Goal: Task Accomplishment & Management: Use online tool/utility

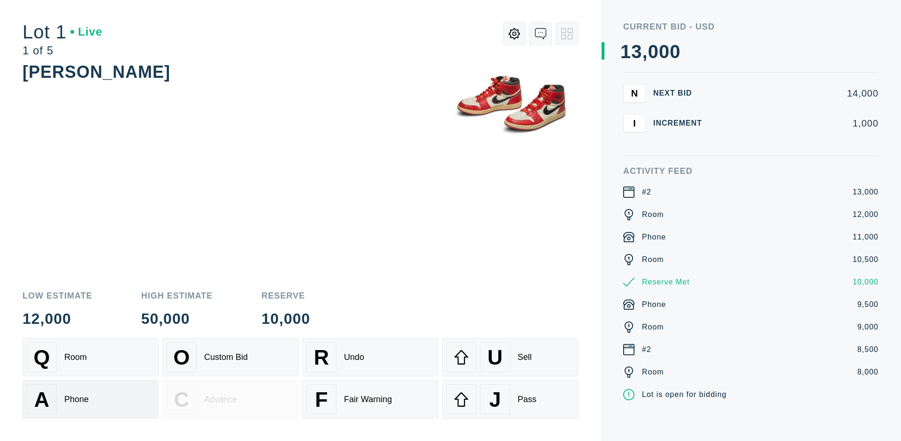
click at [91, 399] on div "A Phone" at bounding box center [91, 400] width 128 height 30
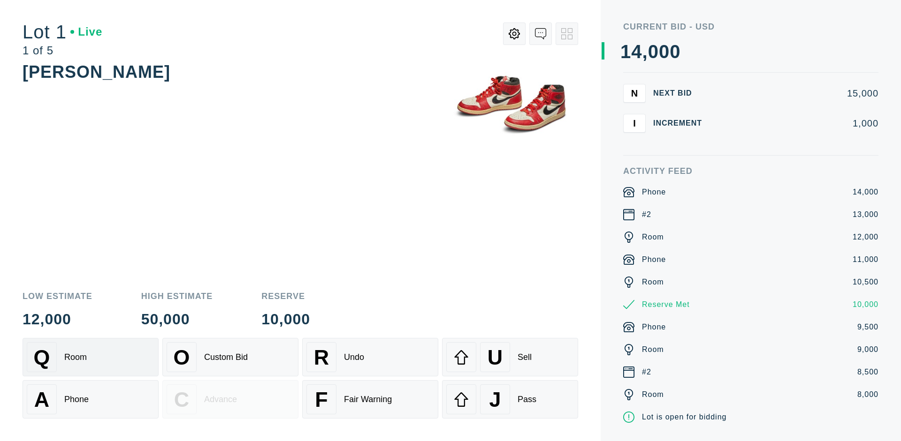
click at [91, 357] on div "Q Room" at bounding box center [91, 357] width 128 height 30
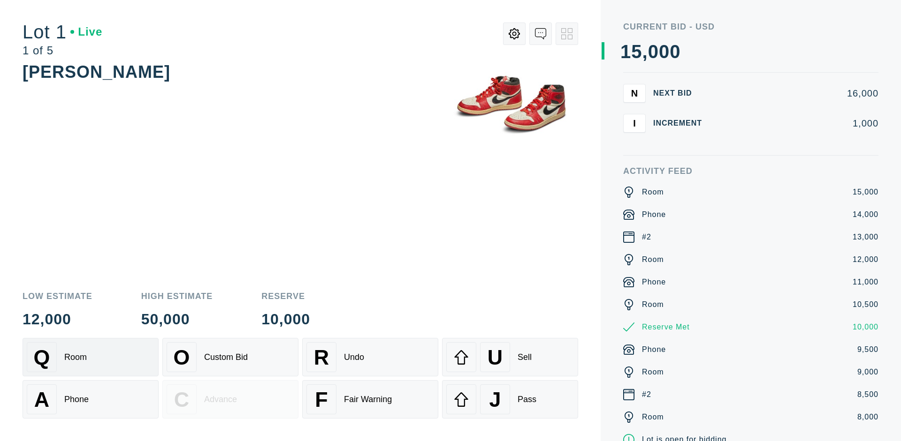
click at [370, 357] on div "R Undo" at bounding box center [370, 357] width 128 height 30
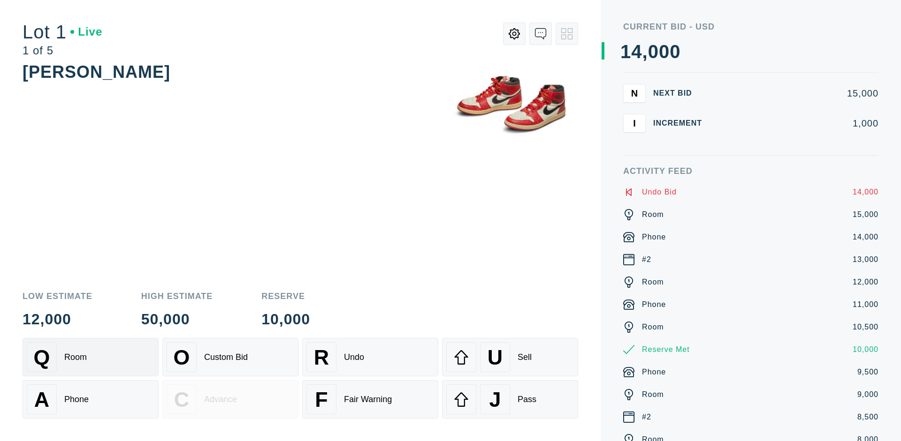
click at [91, 357] on div "Q Room" at bounding box center [91, 357] width 128 height 30
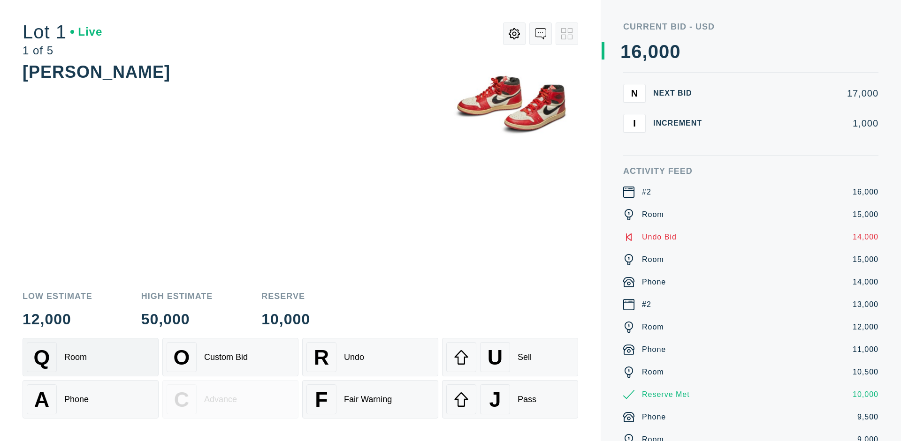
click at [91, 400] on div "A Phone" at bounding box center [91, 400] width 128 height 30
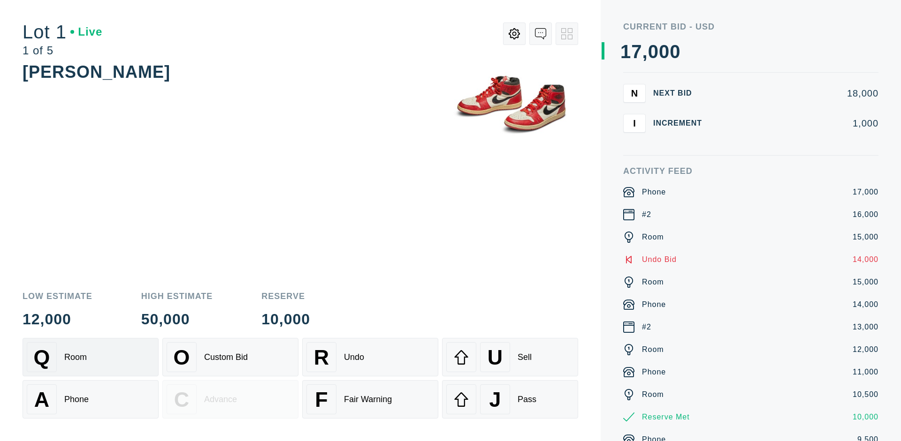
click at [91, 357] on div "Q Room" at bounding box center [91, 357] width 128 height 30
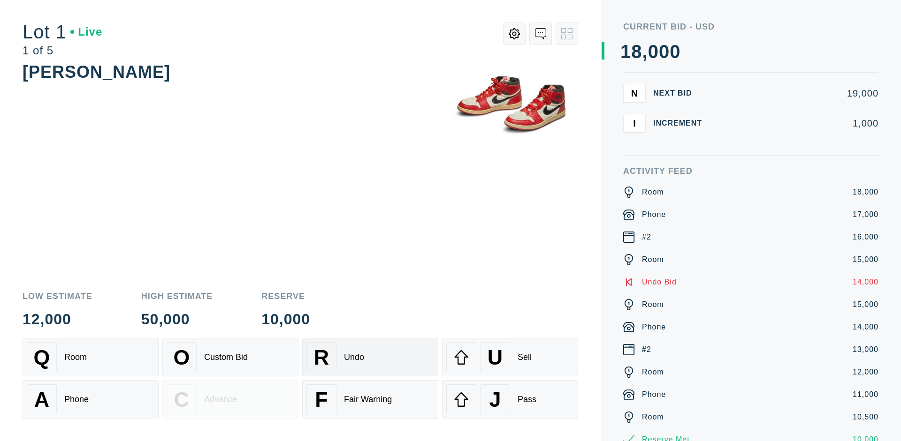
click at [370, 357] on div "R Undo" at bounding box center [370, 357] width 128 height 30
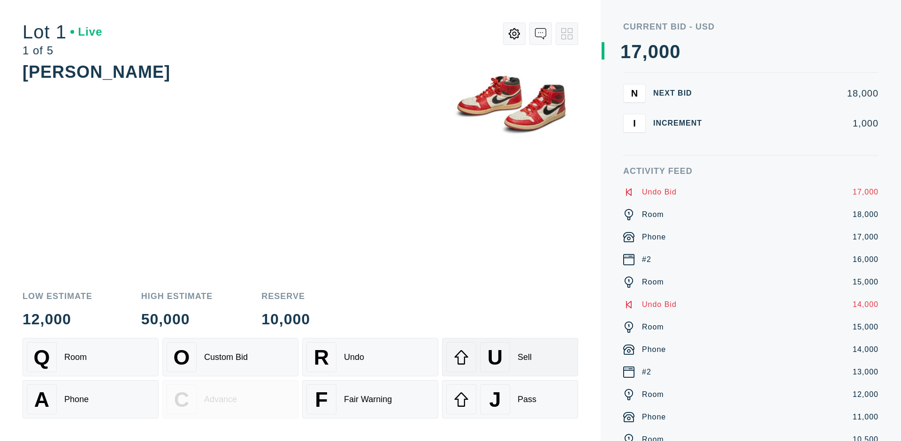
click at [510, 357] on div "U Sell" at bounding box center [510, 357] width 128 height 30
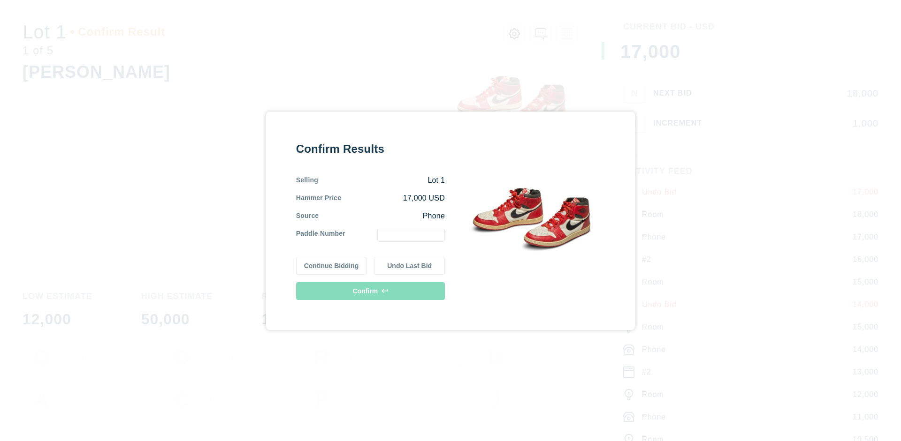
click at [332, 265] on button "Continue Bidding" at bounding box center [331, 266] width 71 height 18
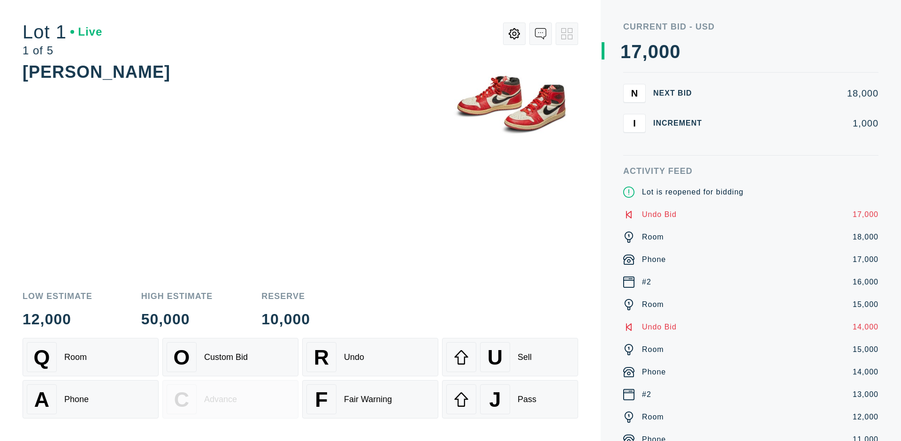
click at [510, 357] on div "U Sell" at bounding box center [510, 357] width 128 height 30
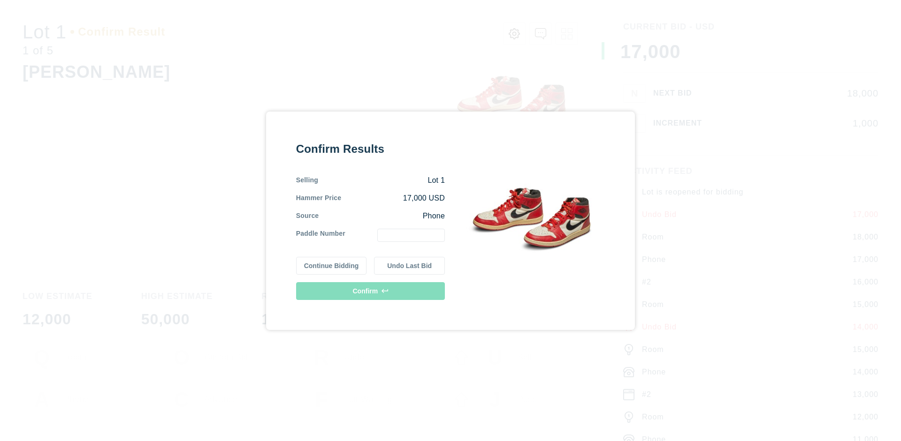
click at [409, 265] on button "Undo Last Bid" at bounding box center [409, 266] width 71 height 18
click at [332, 264] on button "Continue Bidding" at bounding box center [331, 266] width 71 height 18
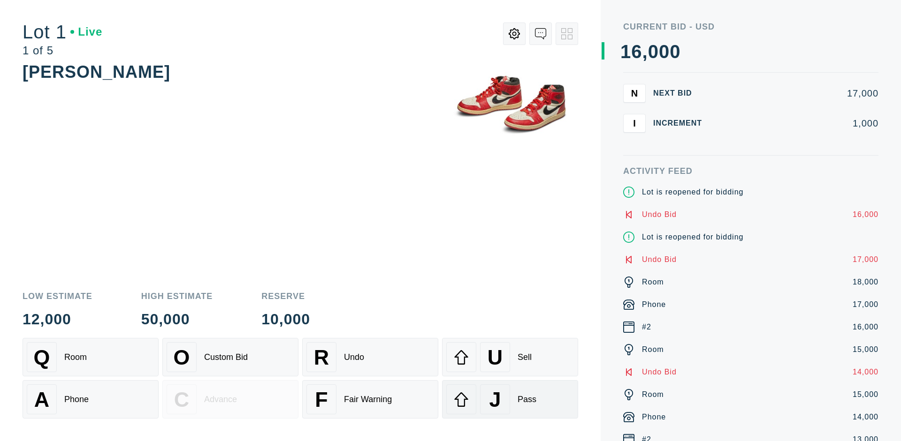
click at [510, 400] on div "J Pass" at bounding box center [510, 400] width 128 height 30
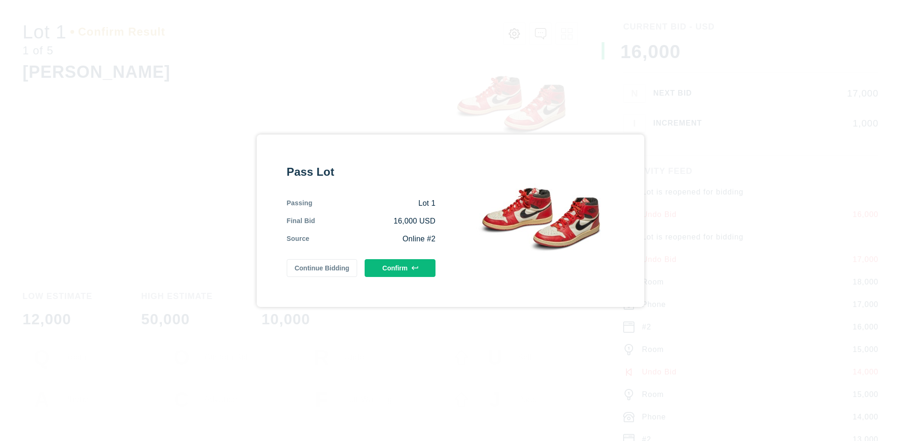
click at [400, 268] on button "Confirm" at bounding box center [399, 268] width 71 height 18
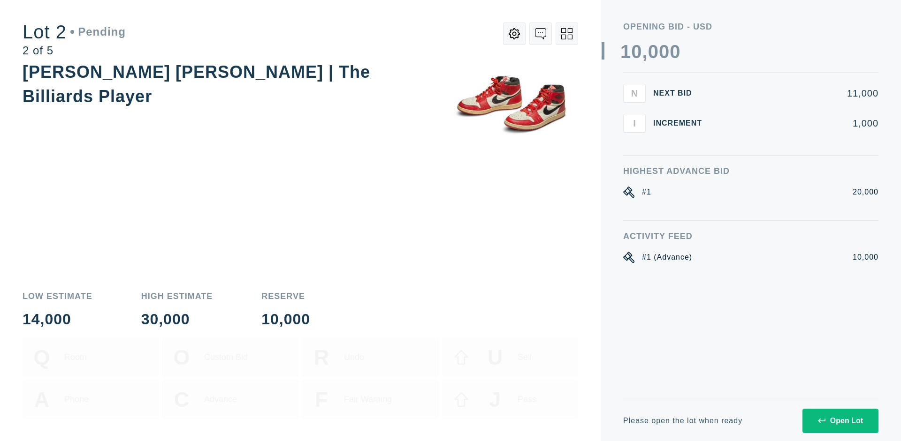
click at [840, 421] on div "Open Lot" at bounding box center [840, 421] width 45 height 8
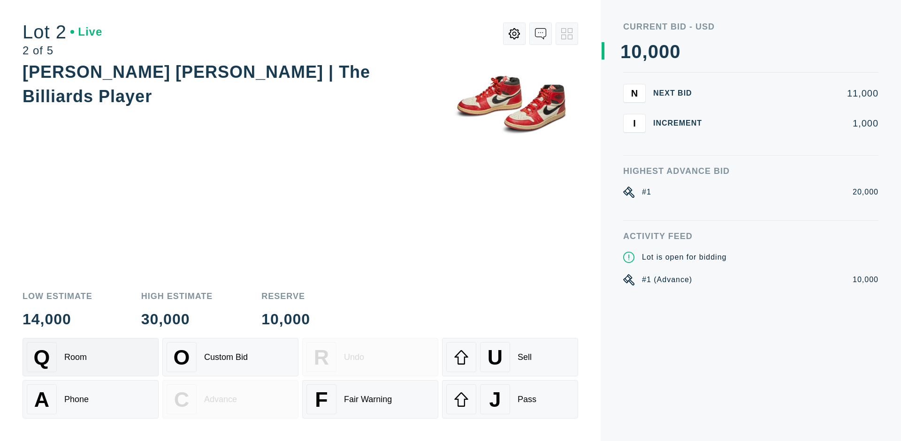
click at [91, 357] on div "Q Room" at bounding box center [91, 357] width 128 height 30
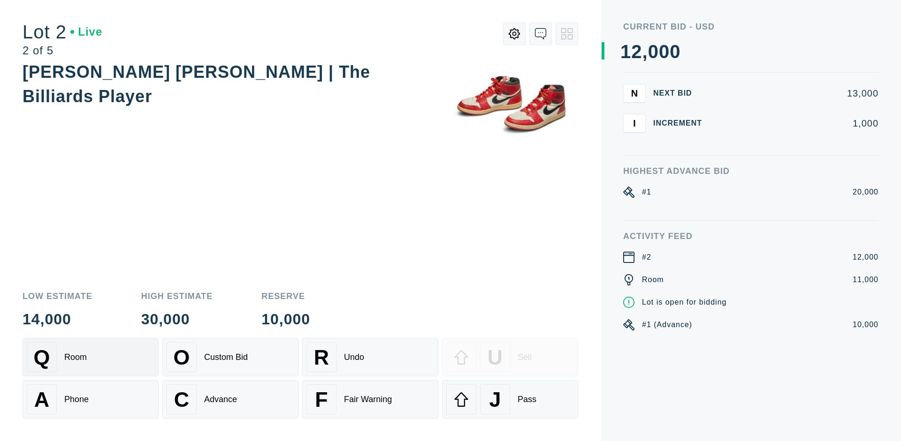
click at [230, 400] on div "Advance" at bounding box center [220, 400] width 33 height 10
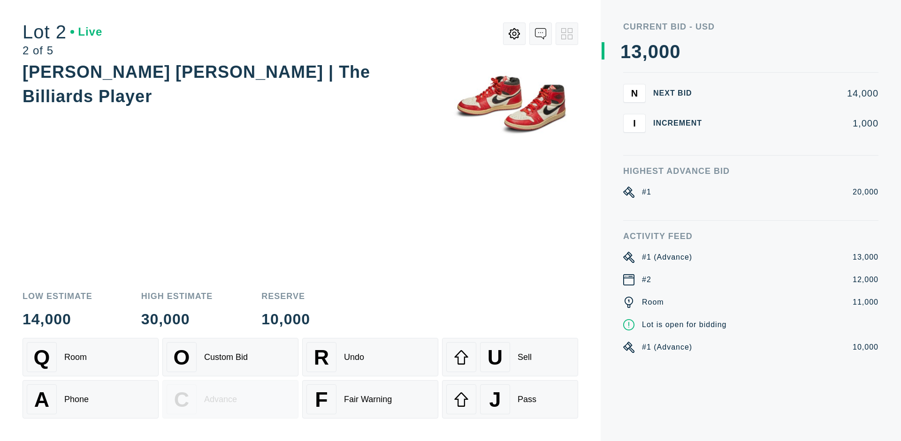
click at [510, 357] on div "U Sell" at bounding box center [510, 357] width 128 height 30
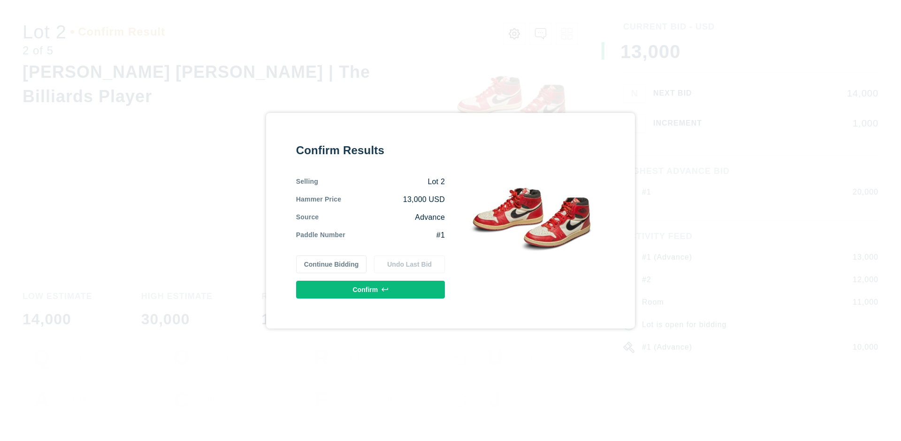
click at [371, 289] on button "Confirm" at bounding box center [370, 290] width 149 height 18
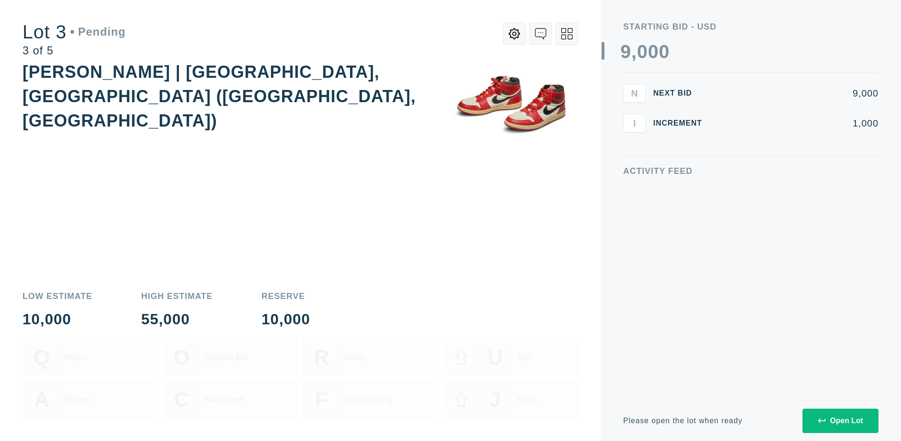
click at [840, 421] on div "Open Lot" at bounding box center [840, 421] width 45 height 8
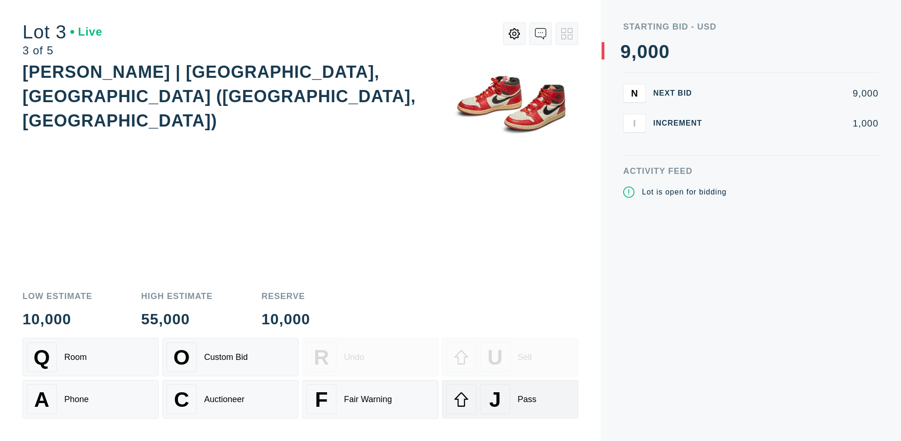
click at [510, 400] on div "J Pass" at bounding box center [510, 400] width 128 height 30
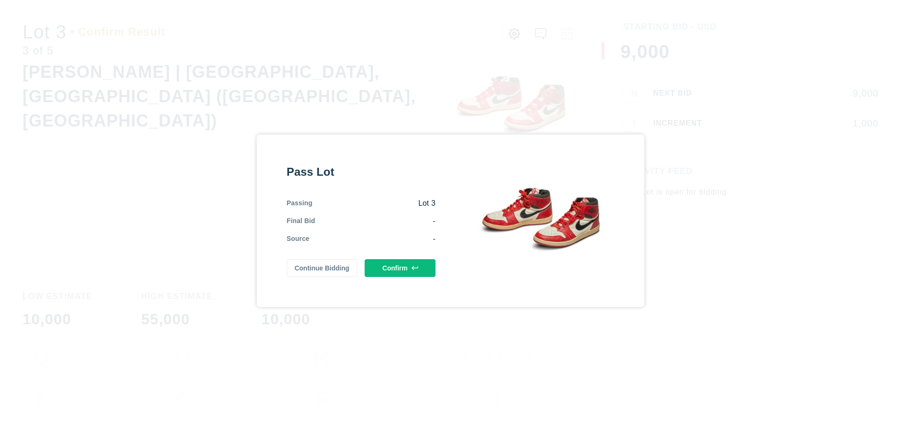
click at [400, 268] on button "Confirm" at bounding box center [399, 268] width 71 height 18
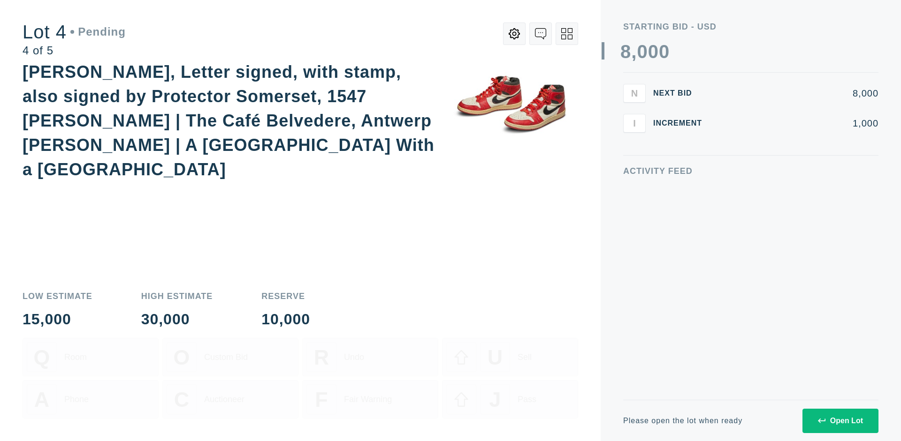
click at [840, 421] on div "Open Lot" at bounding box center [840, 421] width 45 height 8
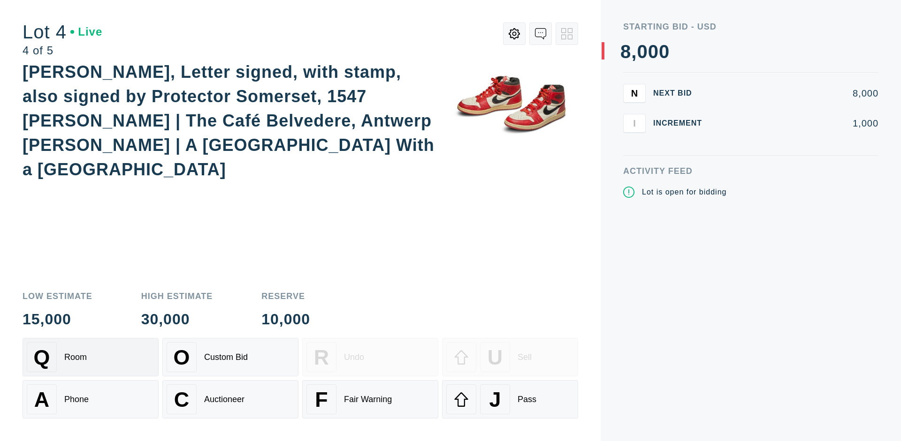
click at [91, 357] on div "Q Room" at bounding box center [91, 357] width 128 height 30
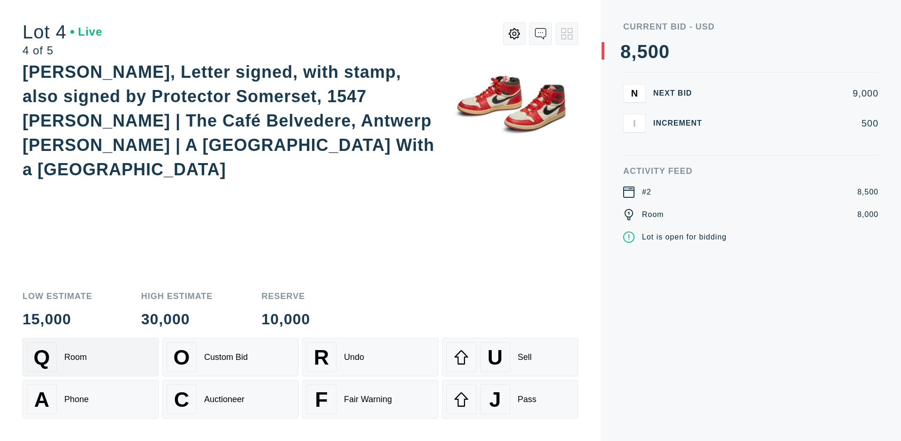
click at [230, 400] on div "Auctioneer" at bounding box center [224, 400] width 40 height 10
click at [510, 400] on div "J Pass" at bounding box center [510, 400] width 128 height 30
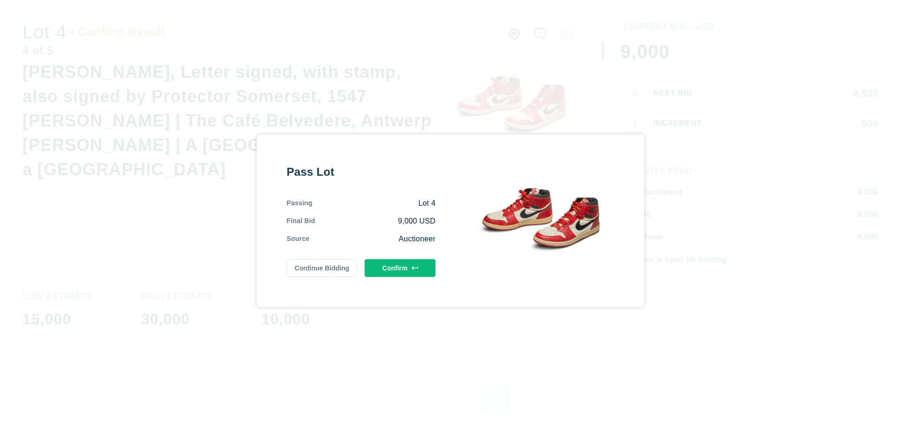
click at [400, 266] on button "Confirm" at bounding box center [399, 268] width 71 height 18
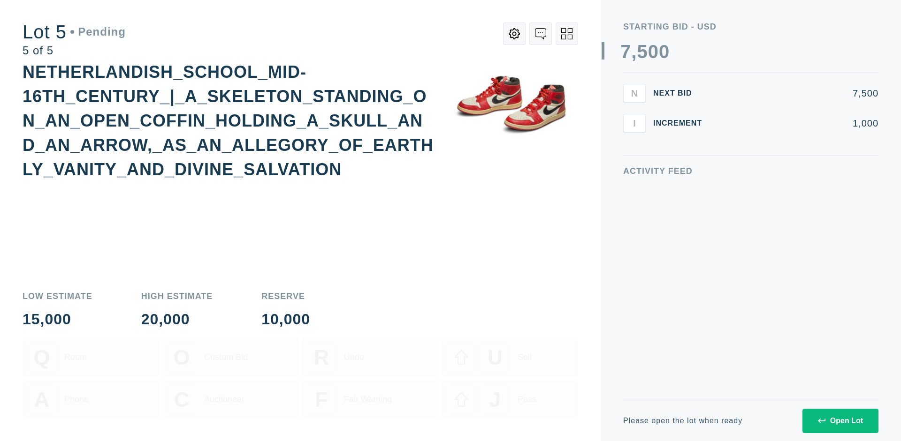
click at [840, 421] on div "Open Lot" at bounding box center [840, 421] width 45 height 8
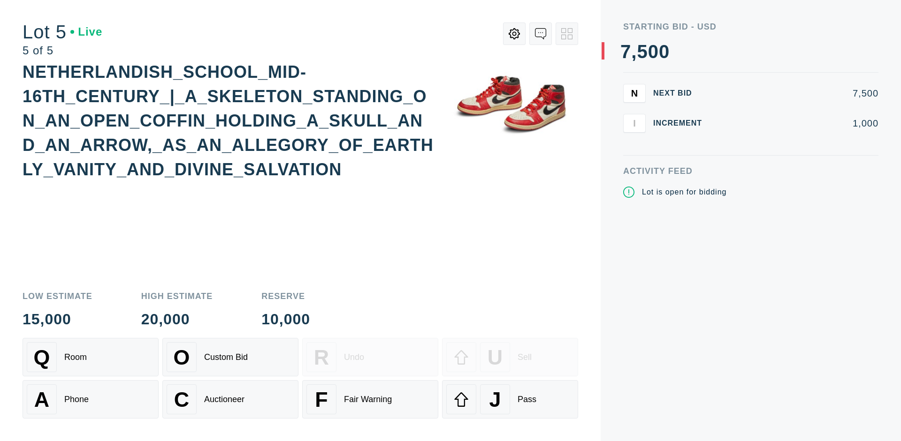
click at [91, 357] on div "Q Room" at bounding box center [91, 357] width 128 height 30
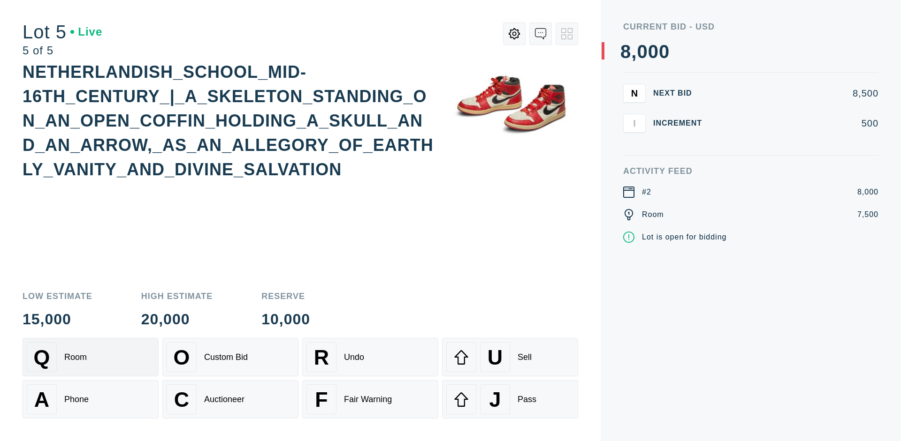
click at [91, 357] on div "Q Room" at bounding box center [91, 357] width 128 height 30
click at [510, 357] on div "U Sell" at bounding box center [510, 357] width 128 height 30
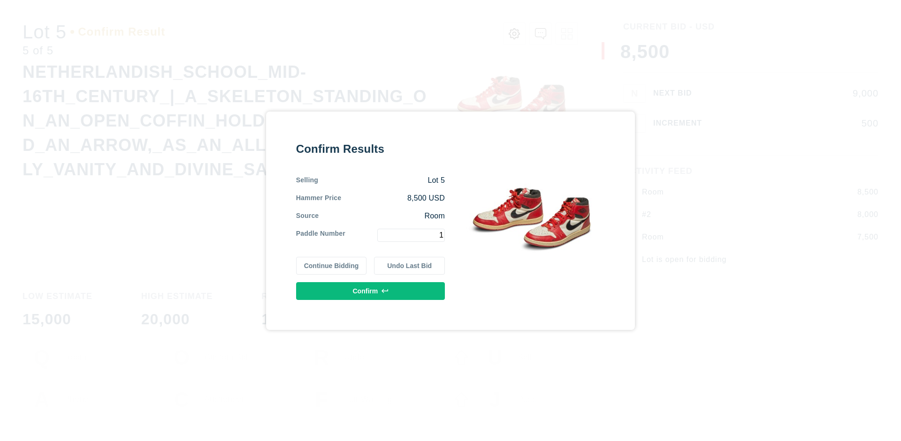
type input "1"
click at [371, 291] on button "Confirm" at bounding box center [370, 291] width 149 height 18
